Goal: Check status: Check status

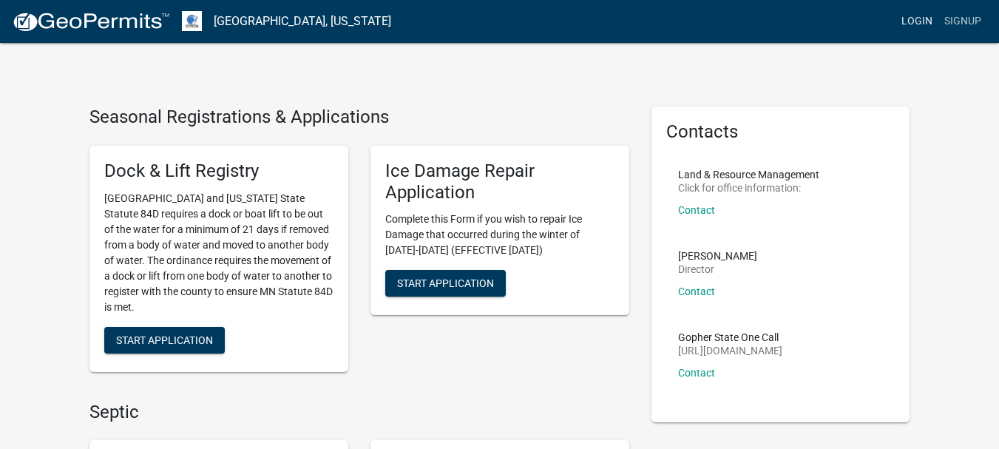
click at [922, 21] on link "Login" at bounding box center [917, 21] width 43 height 28
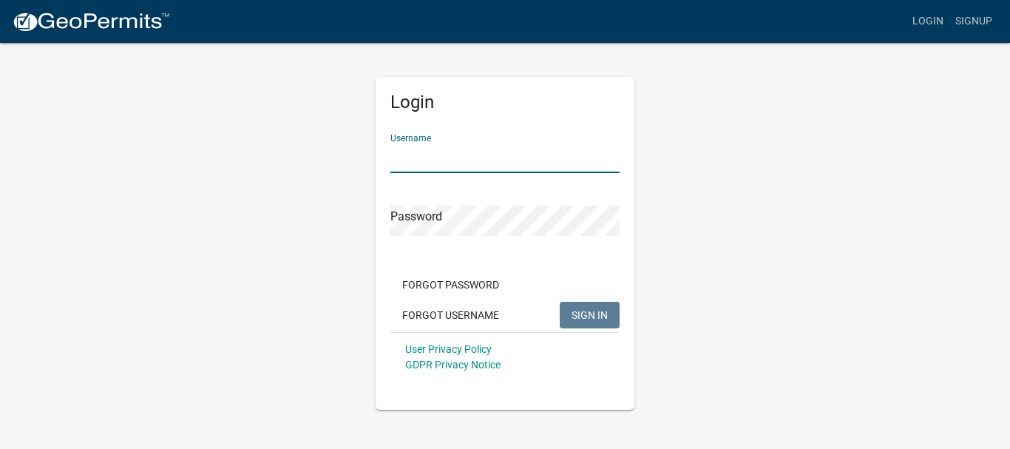
click at [560, 158] on input "Username" at bounding box center [505, 158] width 229 height 30
type input "hansenhardscapes"
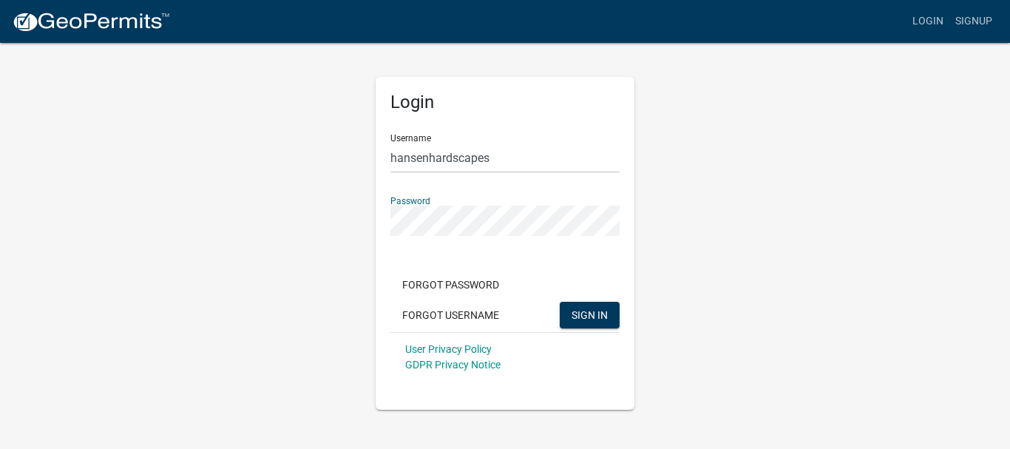
click at [560, 302] on button "SIGN IN" at bounding box center [590, 315] width 60 height 27
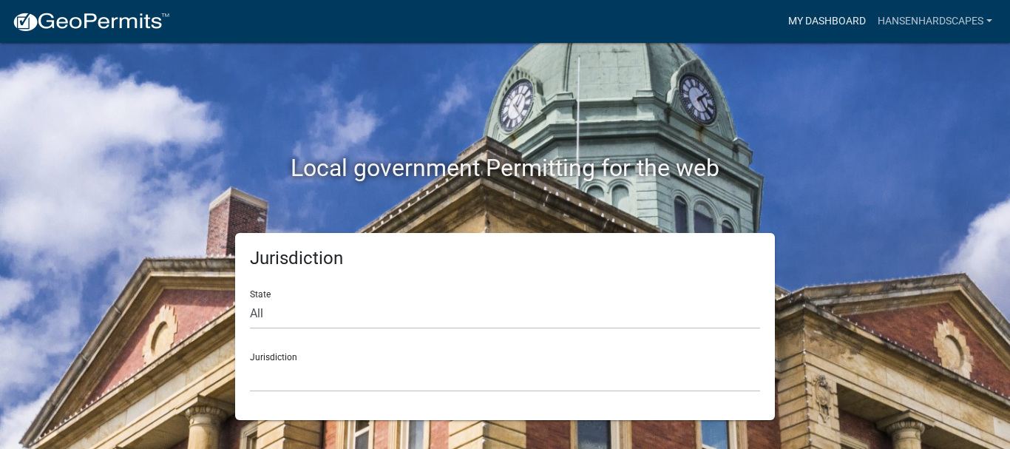
click at [817, 16] on link "My Dashboard" at bounding box center [827, 21] width 89 height 28
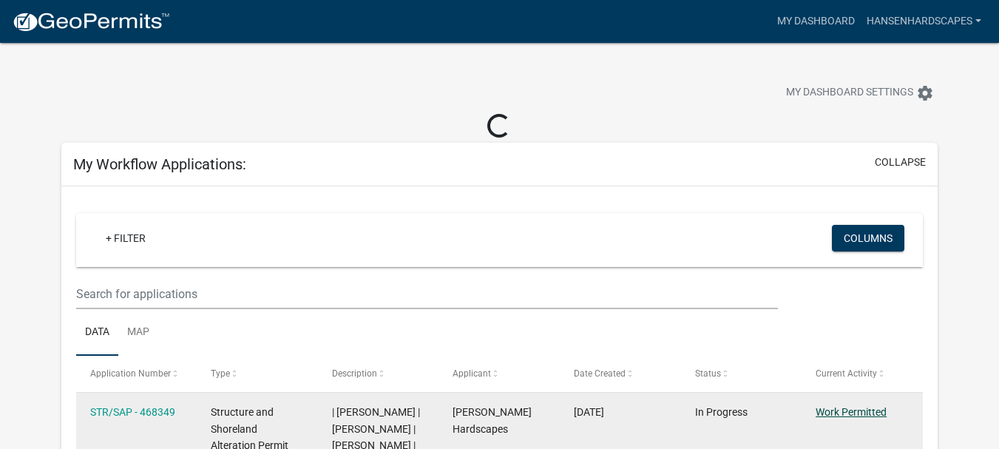
click at [854, 412] on link "Work Permitted" at bounding box center [851, 412] width 71 height 12
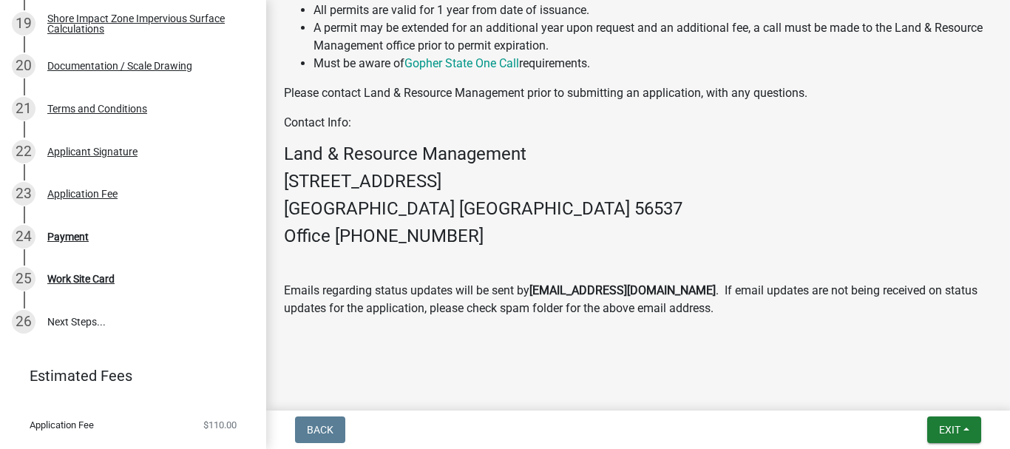
scroll to position [1050, 0]
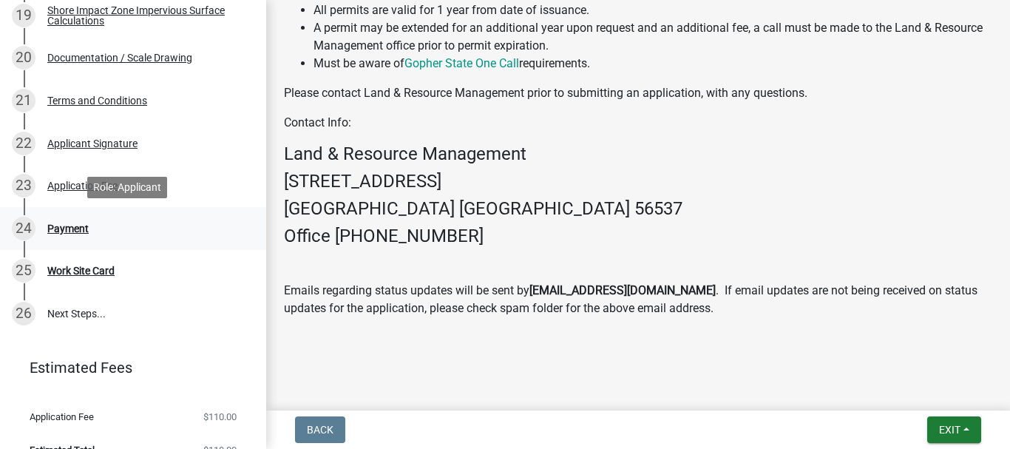
click at [65, 228] on div "Payment" at bounding box center [67, 228] width 41 height 10
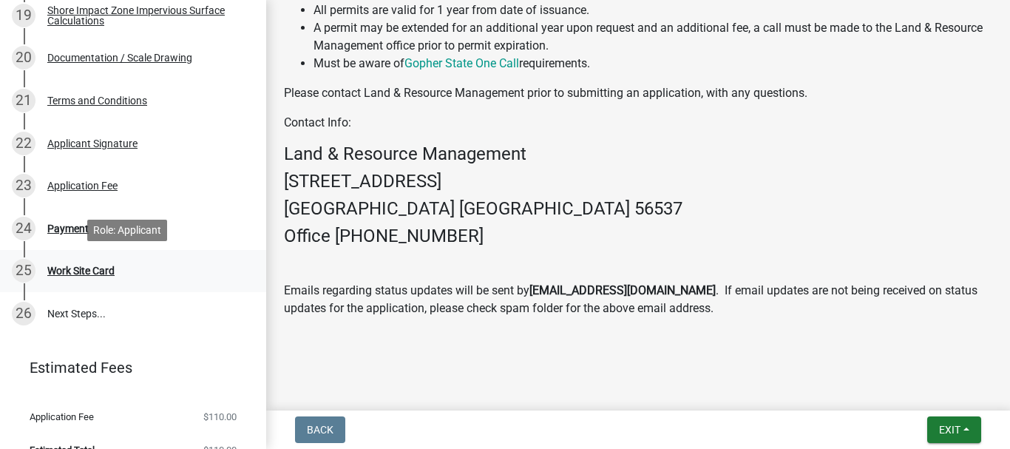
click at [65, 272] on div "Work Site Card" at bounding box center [80, 271] width 67 height 10
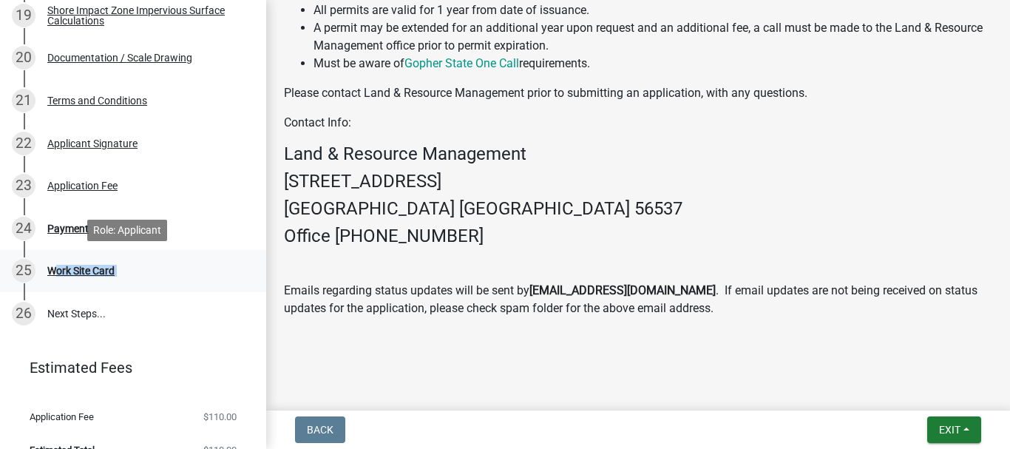
click at [65, 272] on div "Work Site Card" at bounding box center [80, 271] width 67 height 10
click at [133, 268] on div "25 Work Site Card" at bounding box center [127, 271] width 231 height 24
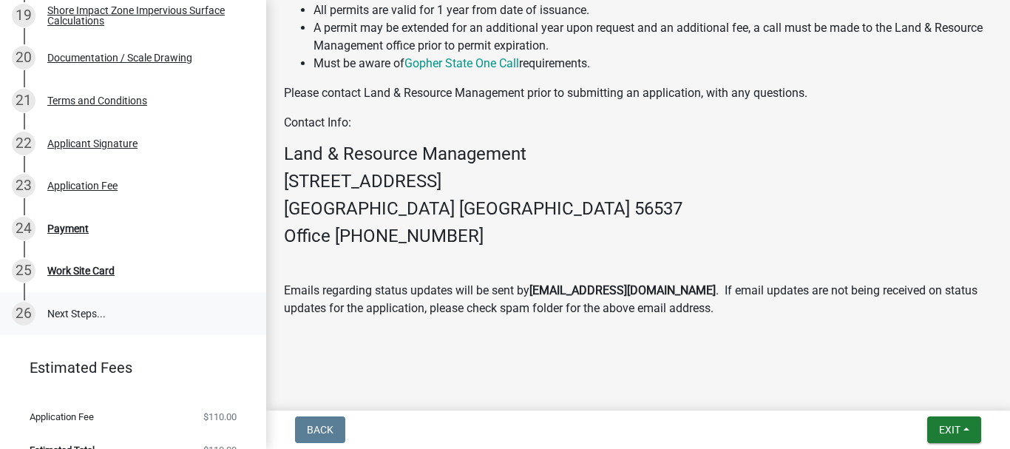
click at [83, 316] on link "26 Next Steps..." at bounding box center [133, 313] width 266 height 43
click at [81, 230] on div "Payment" at bounding box center [67, 228] width 41 height 10
click at [90, 277] on div "25 Work Site Card" at bounding box center [127, 271] width 231 height 24
click at [91, 274] on div "Work Site Card" at bounding box center [80, 271] width 67 height 10
click at [92, 273] on div "Work Site Card" at bounding box center [80, 271] width 67 height 10
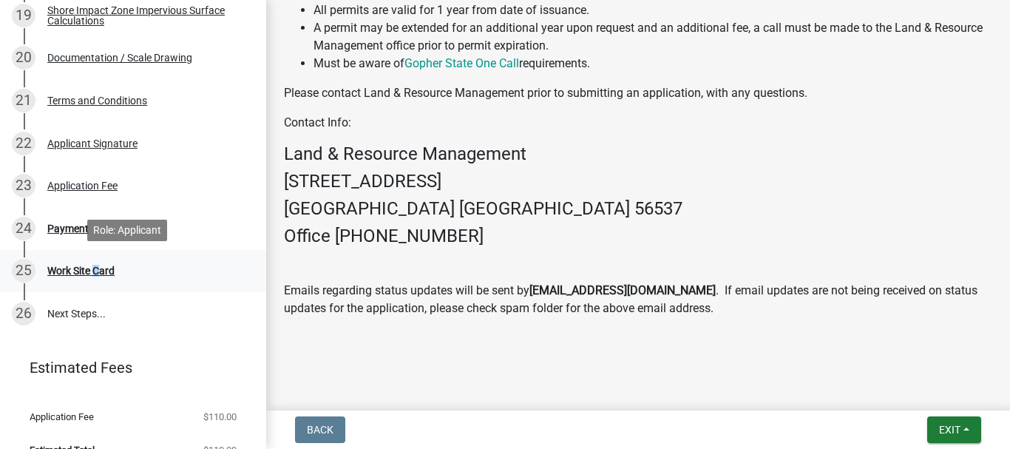
click at [92, 273] on div "Work Site Card" at bounding box center [80, 271] width 67 height 10
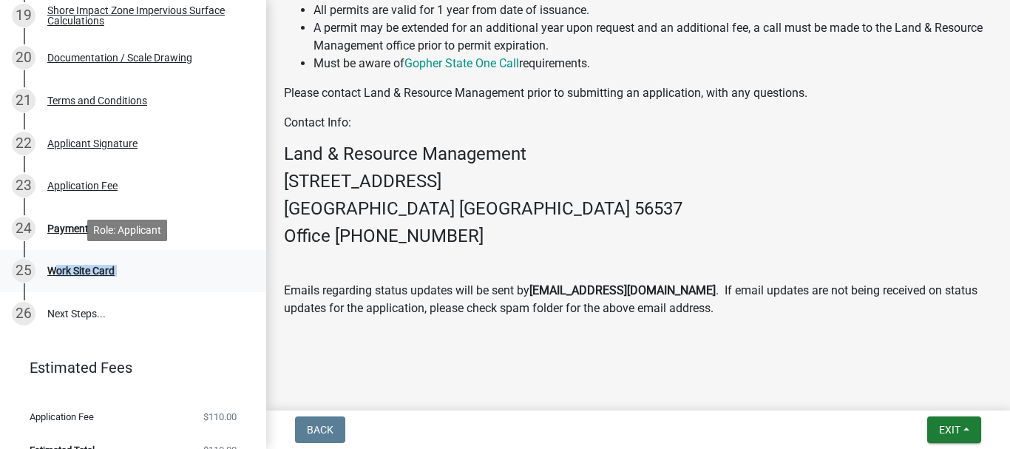
click at [92, 273] on div "Work Site Card" at bounding box center [80, 271] width 67 height 10
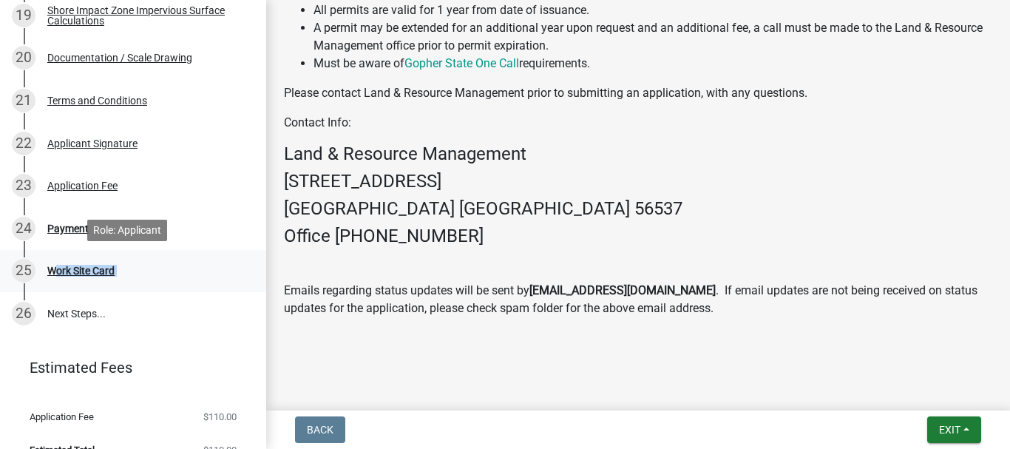
click at [92, 273] on div "Work Site Card" at bounding box center [80, 271] width 67 height 10
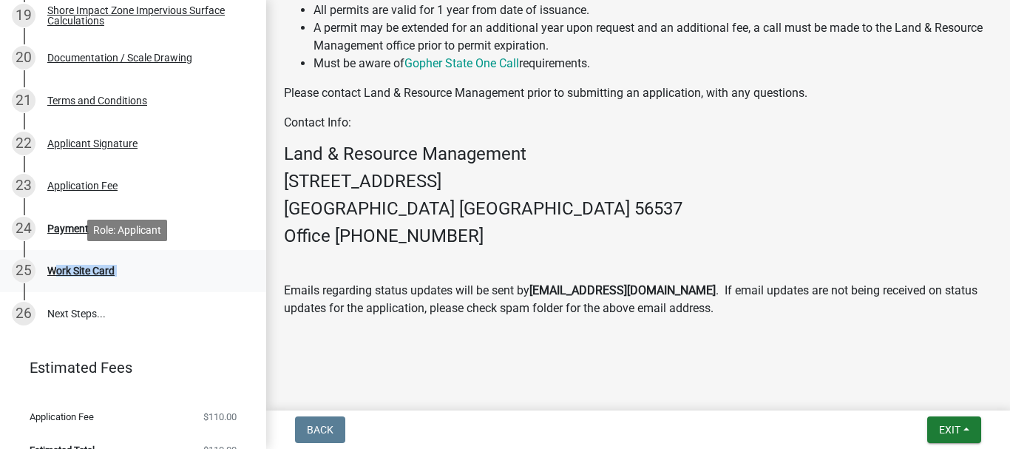
click at [92, 273] on div "Work Site Card" at bounding box center [80, 271] width 67 height 10
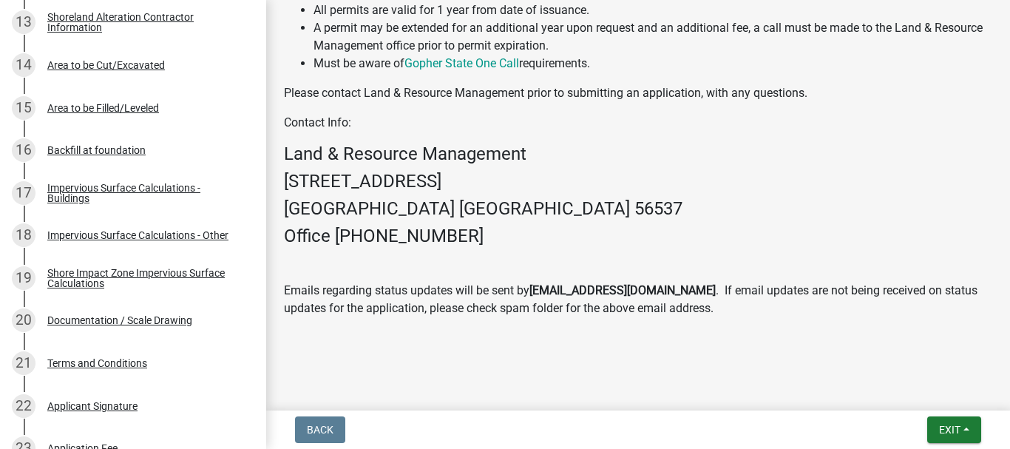
scroll to position [1074, 0]
